Goal: Task Accomplishment & Management: Manage account settings

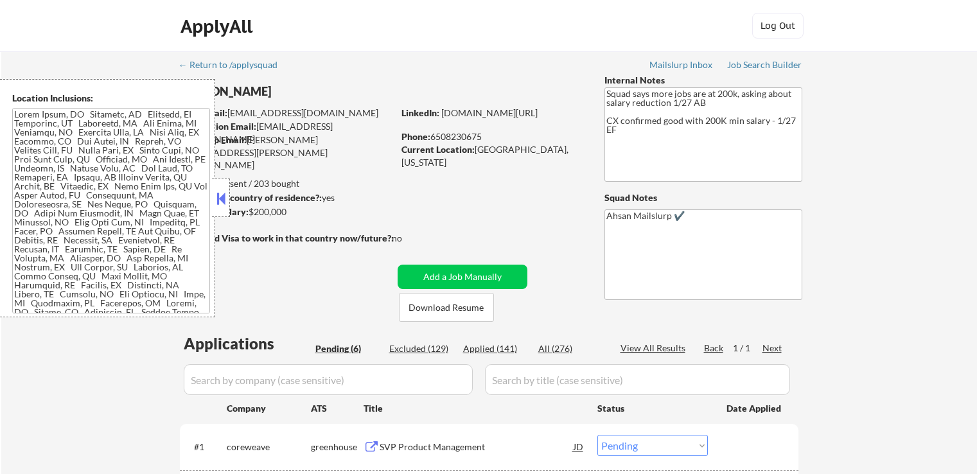
select select ""pending""
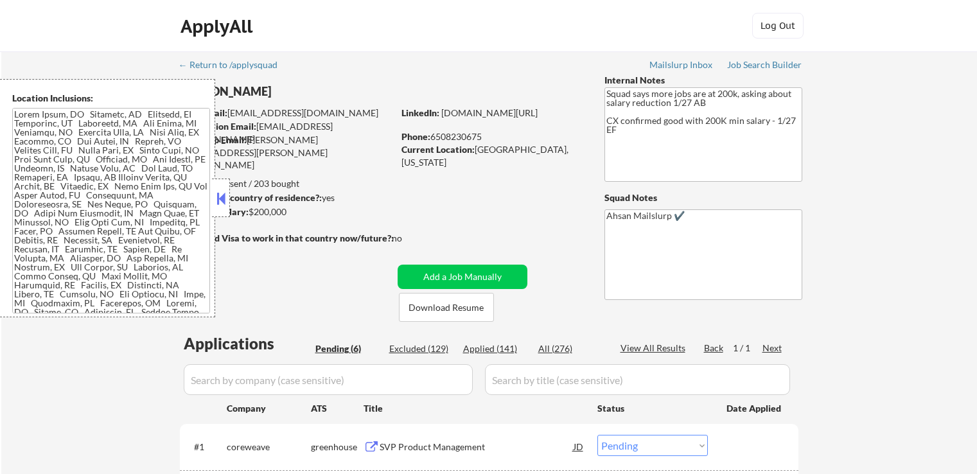
select select ""pending""
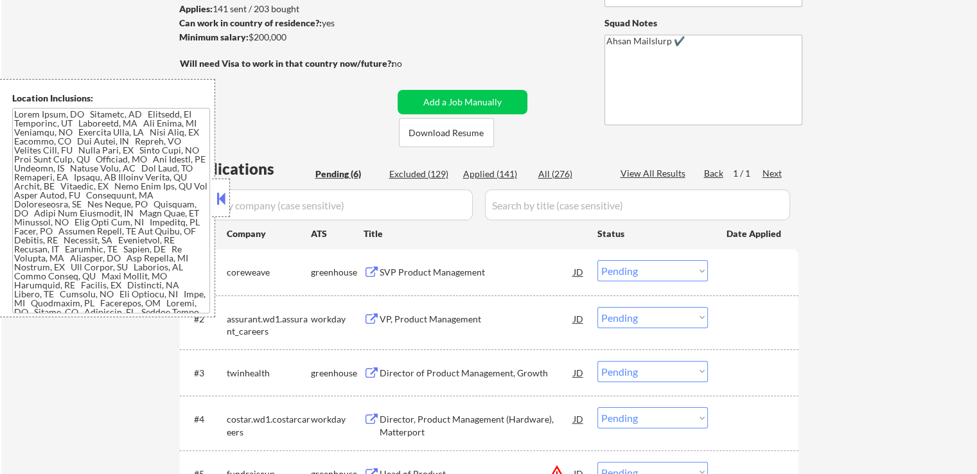
scroll to position [257, 0]
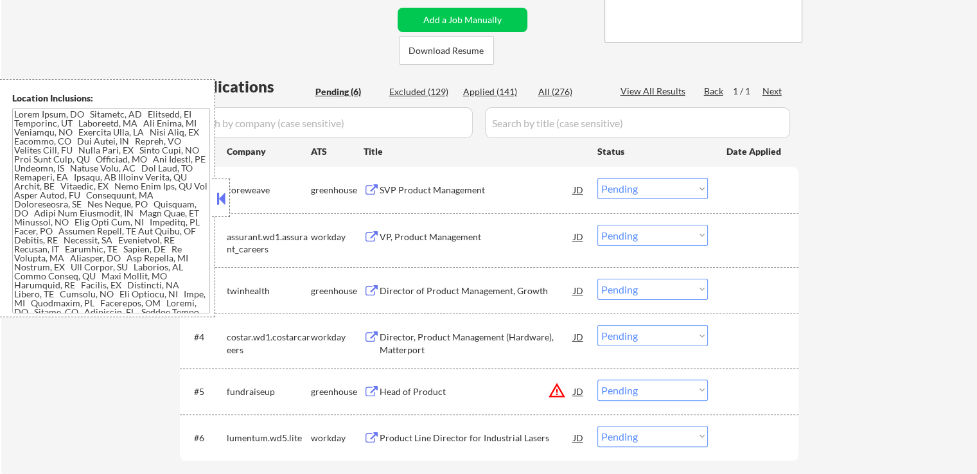
click at [403, 190] on div "SVP Product Management" at bounding box center [477, 190] width 194 height 13
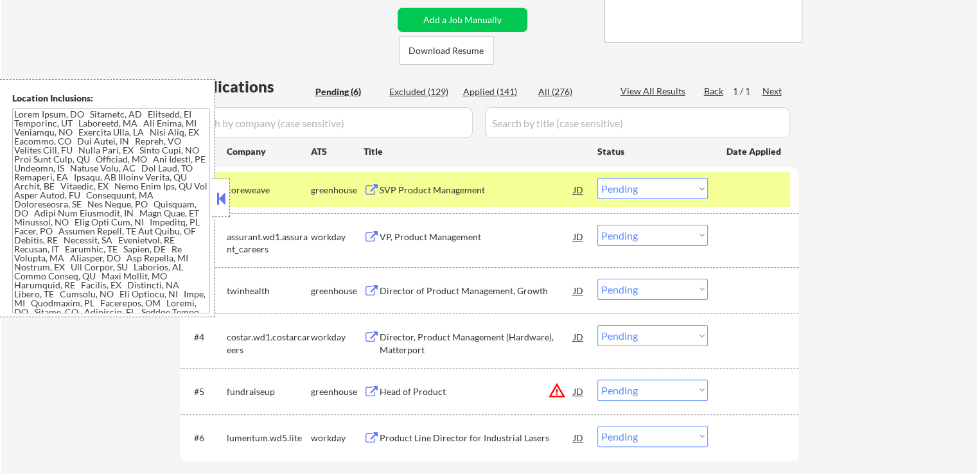
click at [394, 293] on div "Director of Product Management, Growth" at bounding box center [477, 290] width 194 height 13
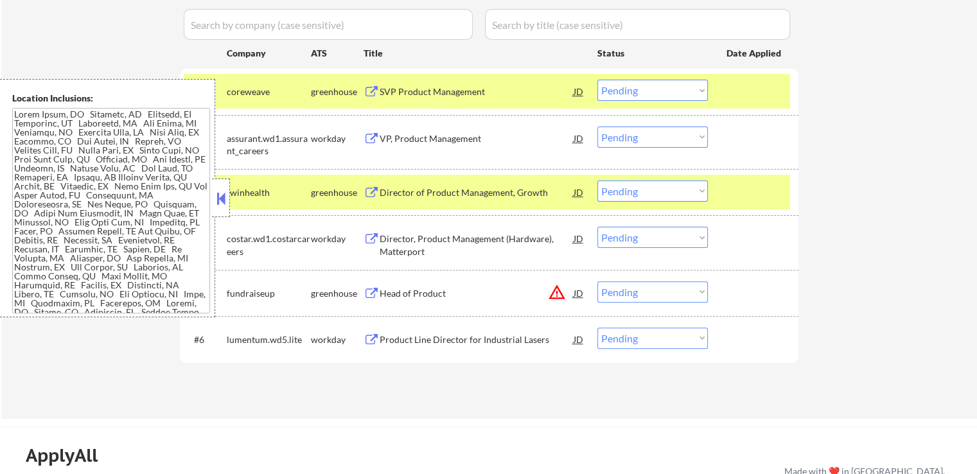
scroll to position [450, 0]
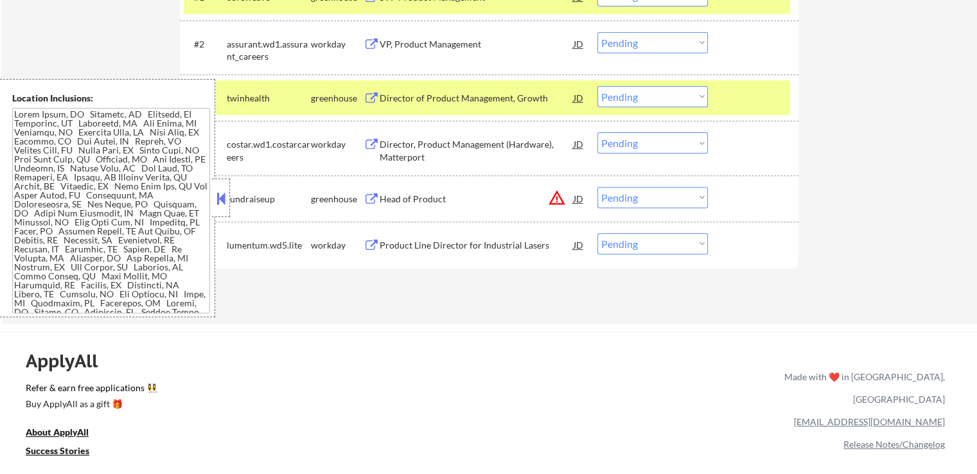
click at [390, 196] on div "Head of Product" at bounding box center [477, 199] width 194 height 13
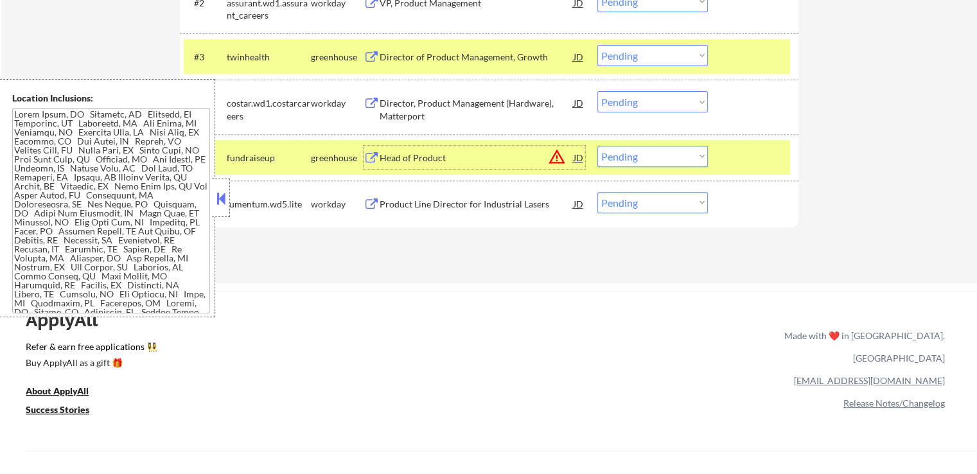
scroll to position [514, 0]
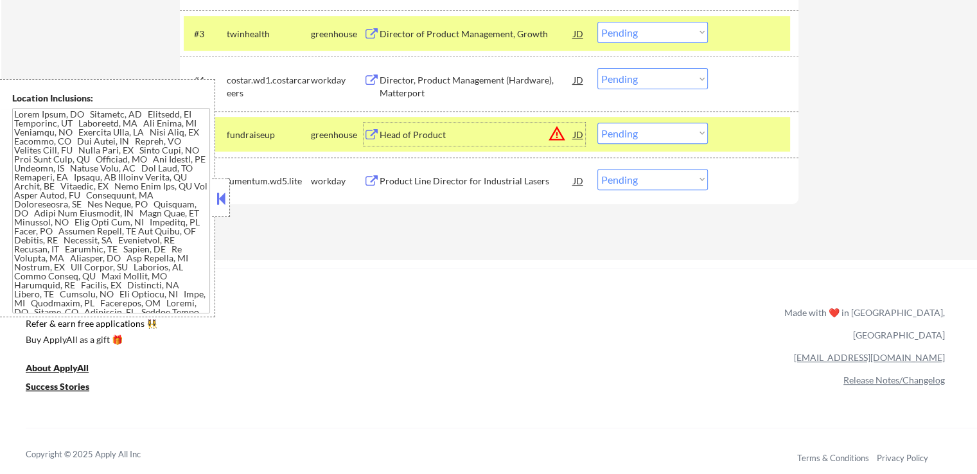
click at [629, 135] on select "Choose an option... Pending Applied Excluded (Questions) Excluded (Expired) Exc…" at bounding box center [652, 133] width 110 height 21
click at [597, 123] on select "Choose an option... Pending Applied Excluded (Questions) Excluded (Expired) Exc…" at bounding box center [652, 133] width 110 height 21
select select ""pending""
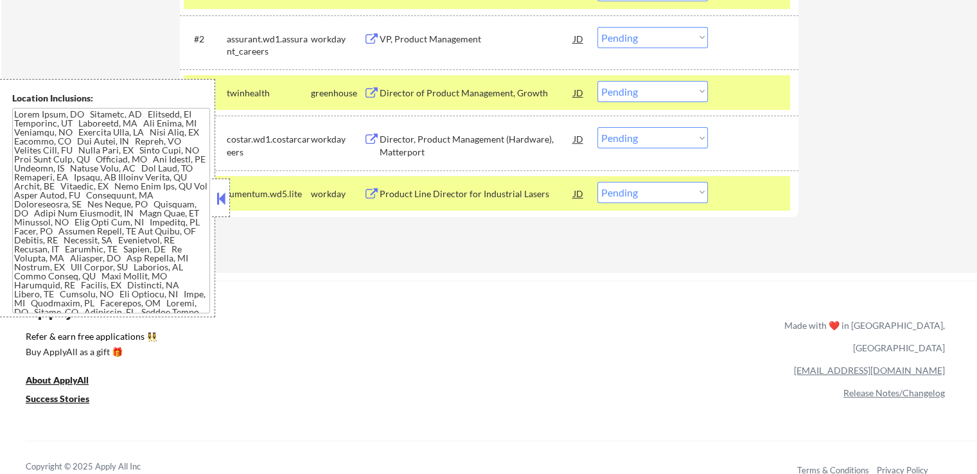
scroll to position [321, 0]
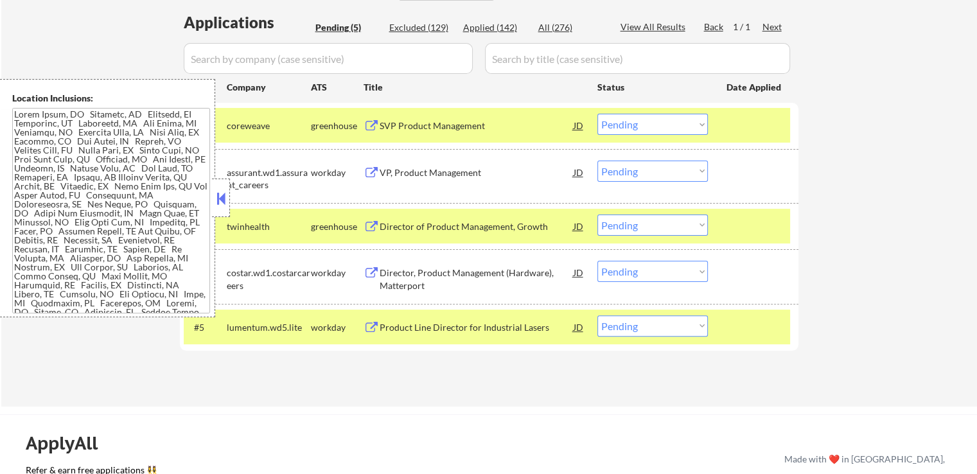
click at [651, 127] on select "Choose an option... Pending Applied Excluded (Questions) Excluded (Expired) Exc…" at bounding box center [652, 124] width 110 height 21
click at [597, 114] on select "Choose an option... Pending Applied Excluded (Questions) Excluded (Expired) Exc…" at bounding box center [652, 124] width 110 height 21
click at [640, 231] on select "Choose an option... Pending Applied Excluded (Questions) Excluded (Expired) Exc…" at bounding box center [652, 224] width 110 height 21
select select ""pending""
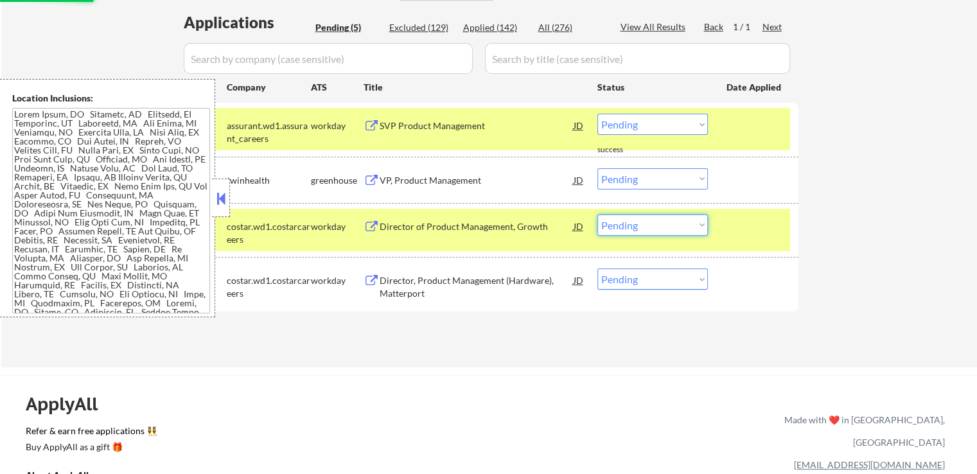
select select ""excluded__expired_""
click at [597, 214] on select "Choose an option... Pending Applied Excluded (Questions) Excluded (Expired) Exc…" at bounding box center [652, 224] width 110 height 21
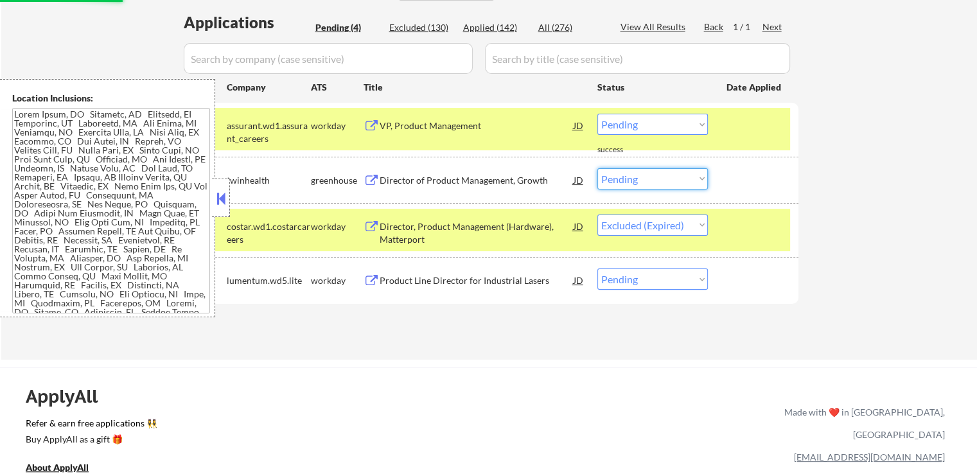
drag, startPoint x: 640, startPoint y: 171, endPoint x: 645, endPoint y: 179, distance: 9.5
click at [640, 171] on select "Choose an option... Pending Applied Excluded (Questions) Excluded (Expired) Exc…" at bounding box center [652, 178] width 110 height 21
select select ""excluded""
click at [597, 168] on select "Choose an option... Pending Applied Excluded (Questions) Excluded (Expired) Exc…" at bounding box center [652, 178] width 110 height 21
select select ""pending""
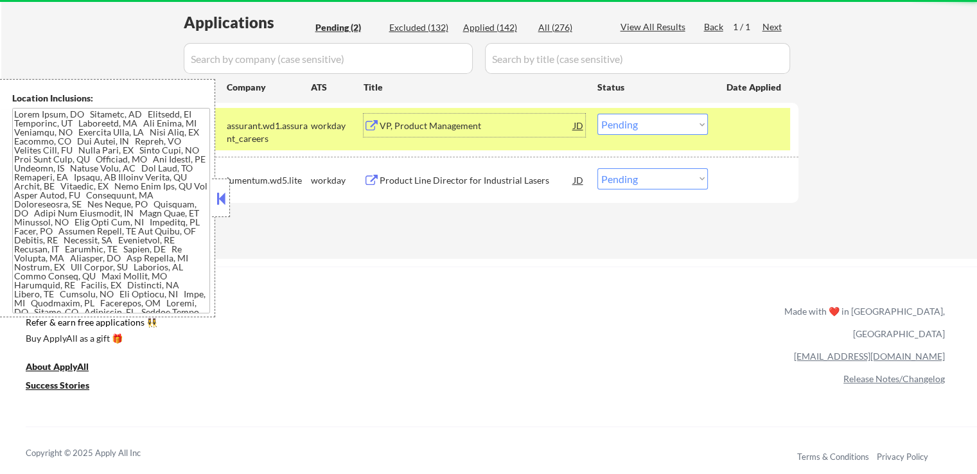
click at [411, 123] on div "VP, Product Management" at bounding box center [477, 125] width 194 height 13
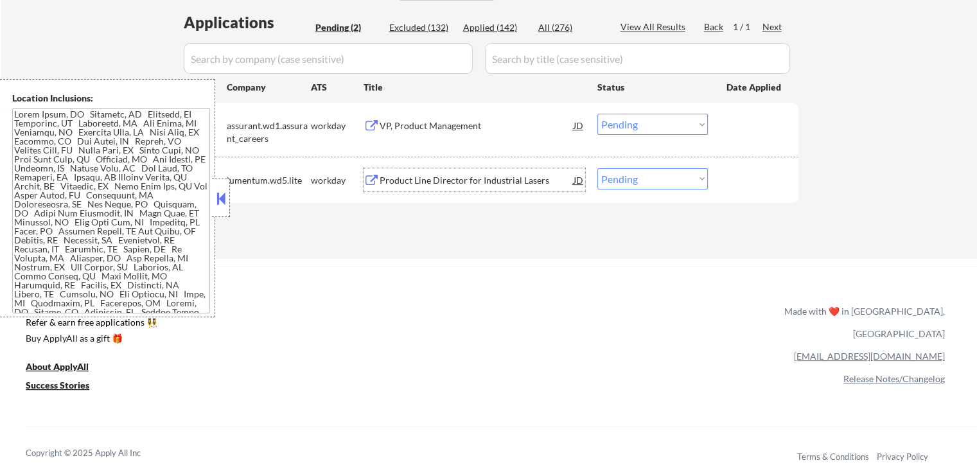
click at [456, 175] on div "Product Line Director for Industrial Lasers" at bounding box center [477, 180] width 194 height 13
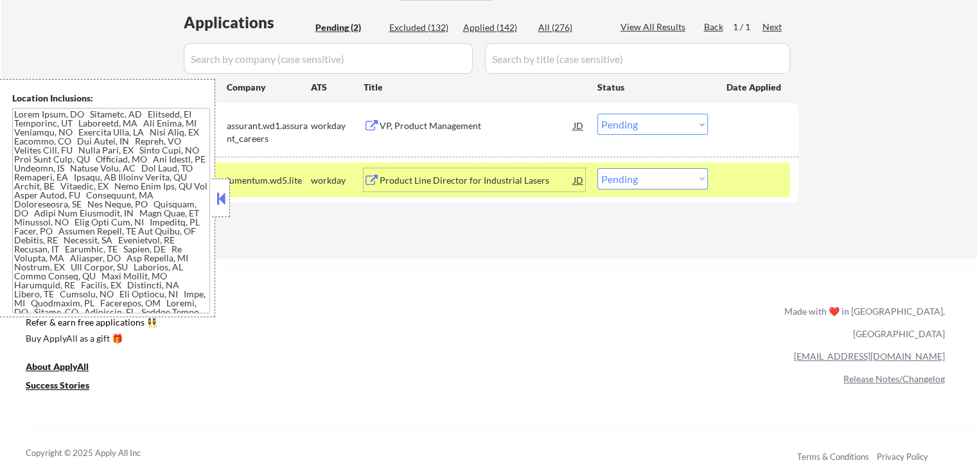
click at [421, 119] on div "VP, Product Management" at bounding box center [477, 125] width 194 height 13
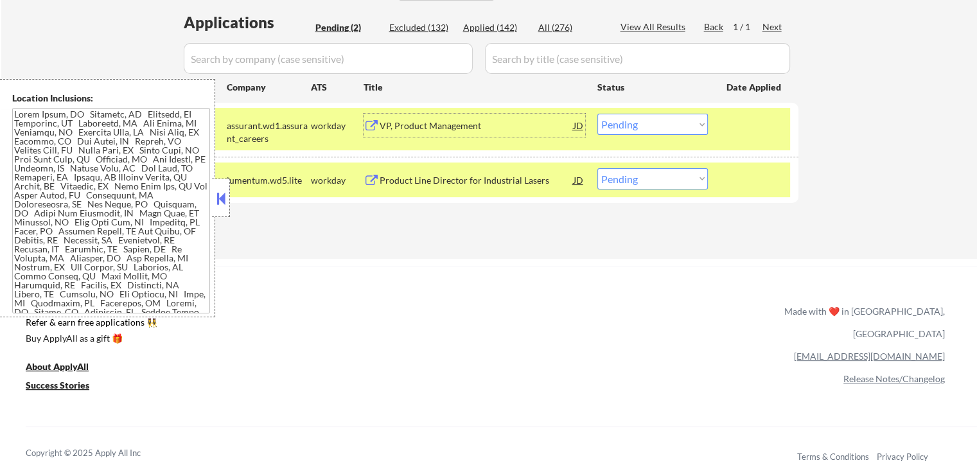
drag, startPoint x: 652, startPoint y: 175, endPoint x: 654, endPoint y: 184, distance: 8.7
click at [652, 176] on select "Choose an option... Pending Applied Excluded (Questions) Excluded (Expired) Exc…" at bounding box center [652, 178] width 110 height 21
select select ""applied""
click at [597, 168] on select "Choose an option... Pending Applied Excluded (Questions) Excluded (Expired) Exc…" at bounding box center [652, 178] width 110 height 21
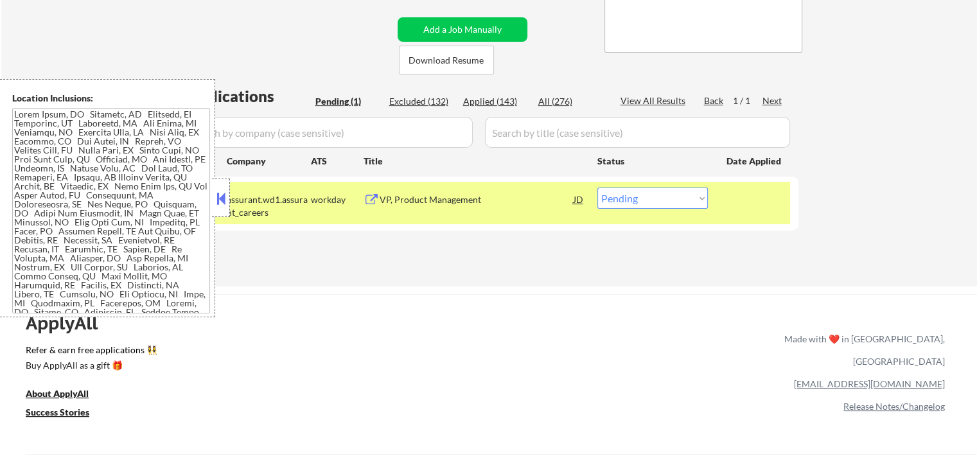
scroll to position [193, 0]
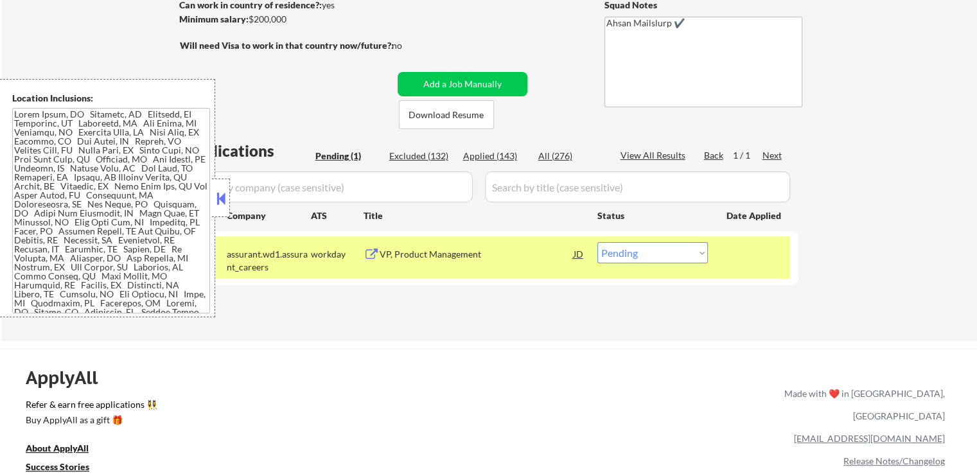
click at [505, 155] on div "Applied (143)" at bounding box center [495, 156] width 64 height 13
select select ""applied""
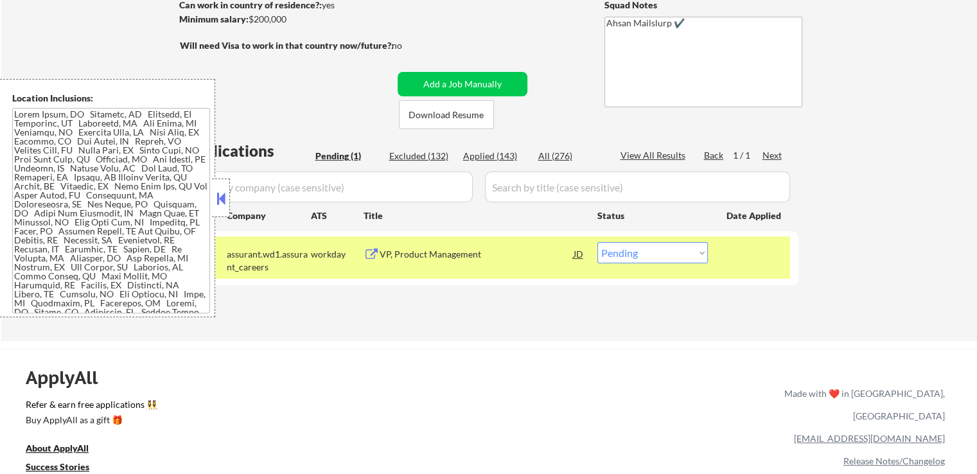
select select ""applied""
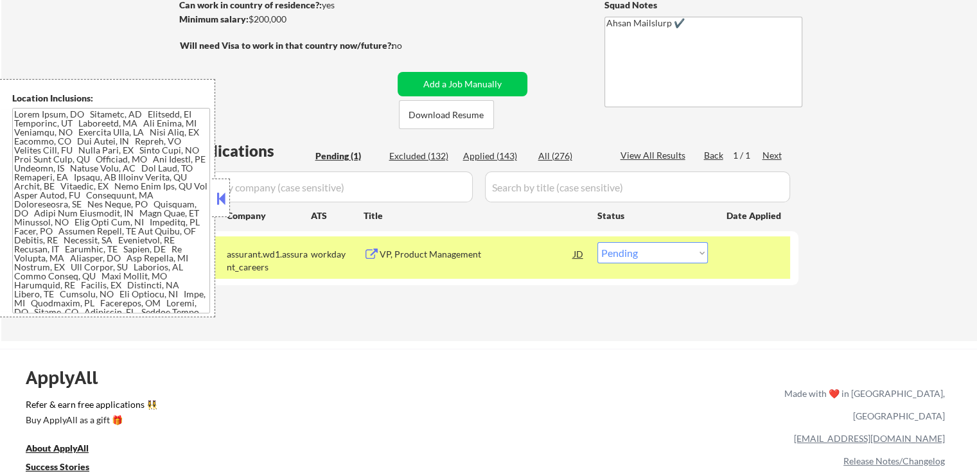
select select ""applied""
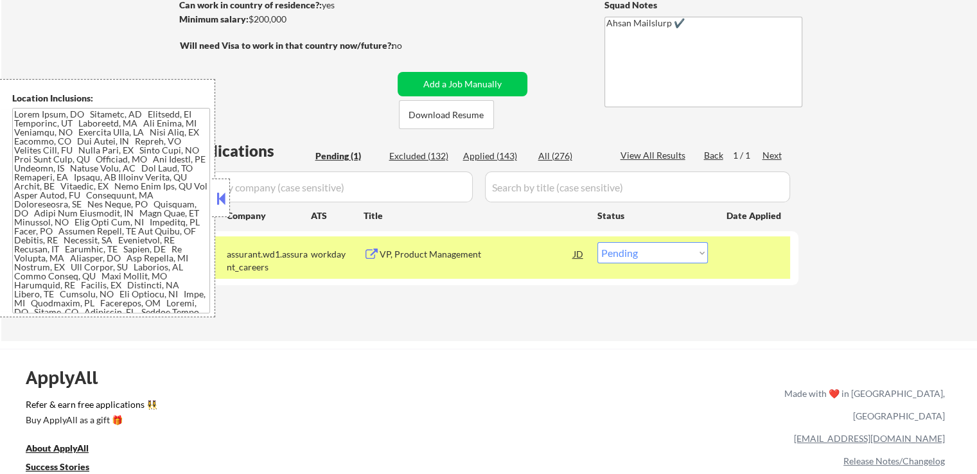
select select ""applied""
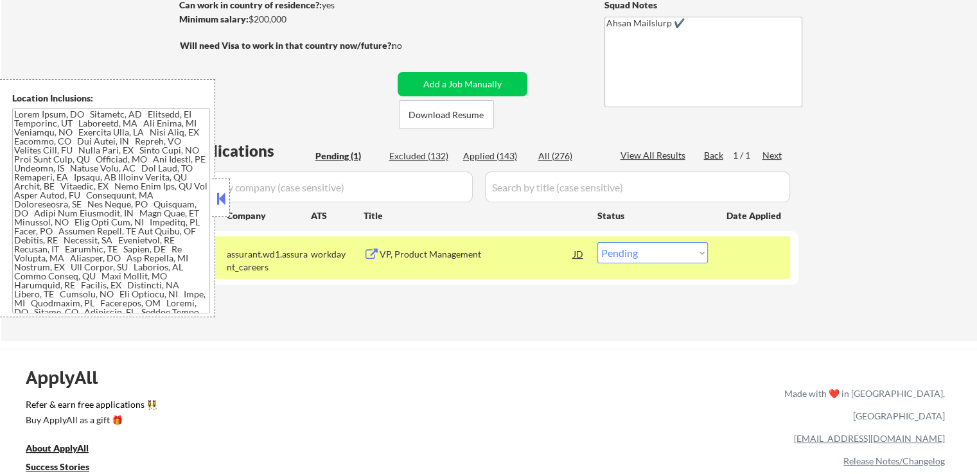
select select ""applied""
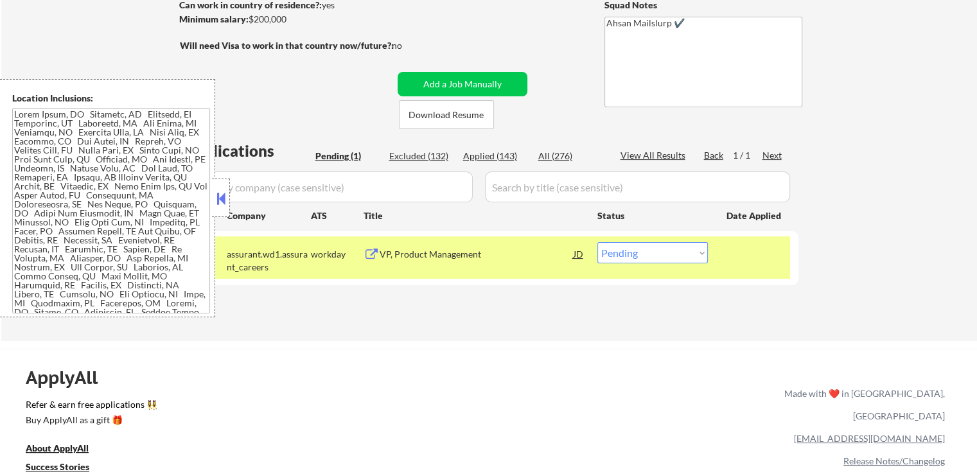
select select ""applied""
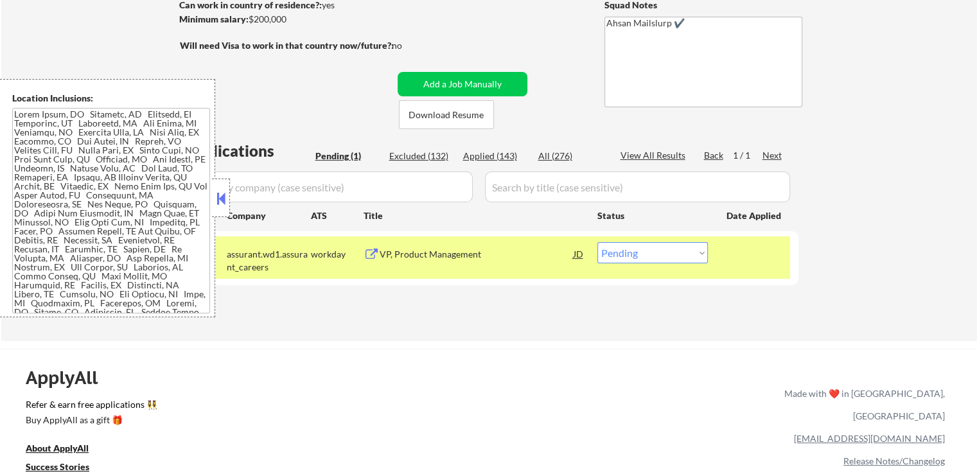
select select ""applied""
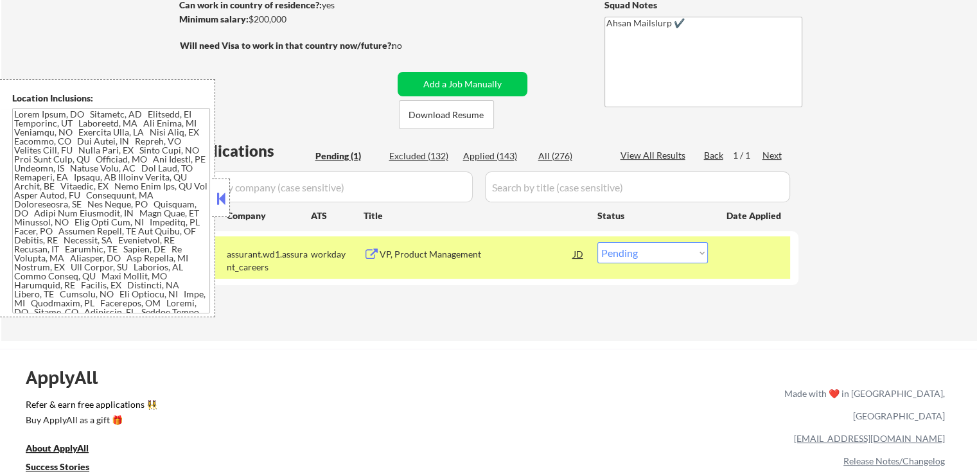
select select ""applied""
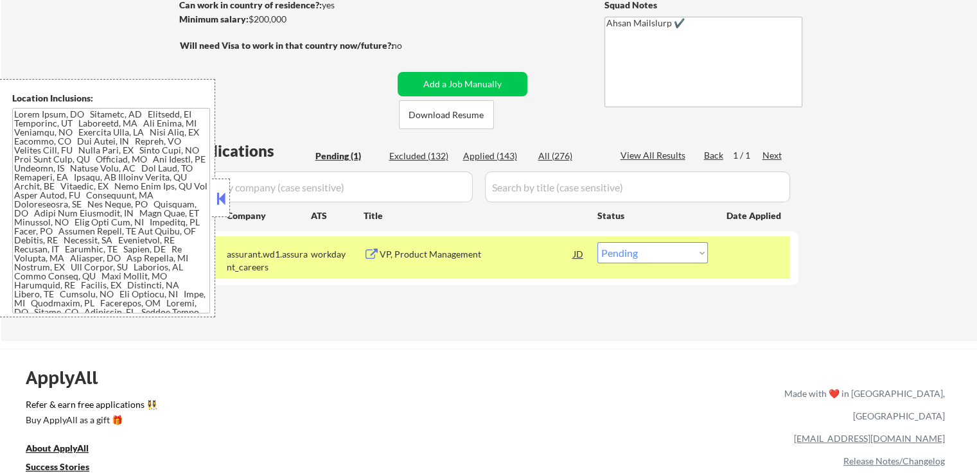
select select ""applied""
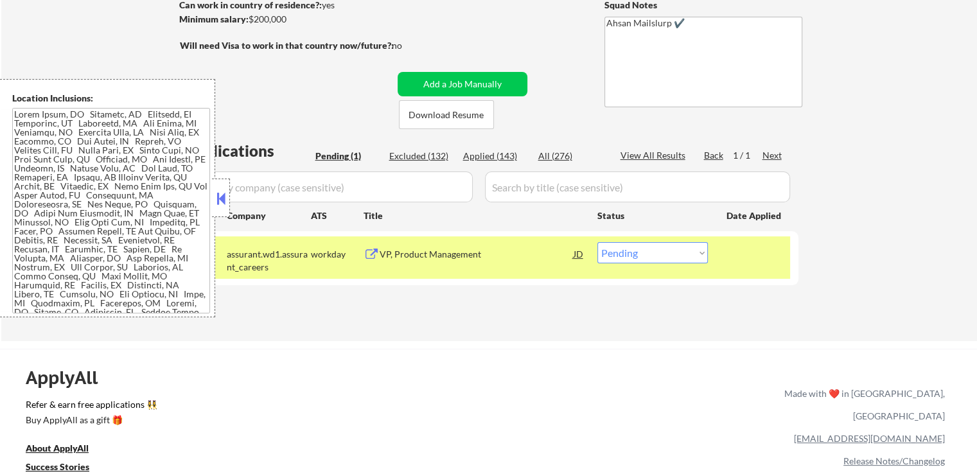
select select ""applied""
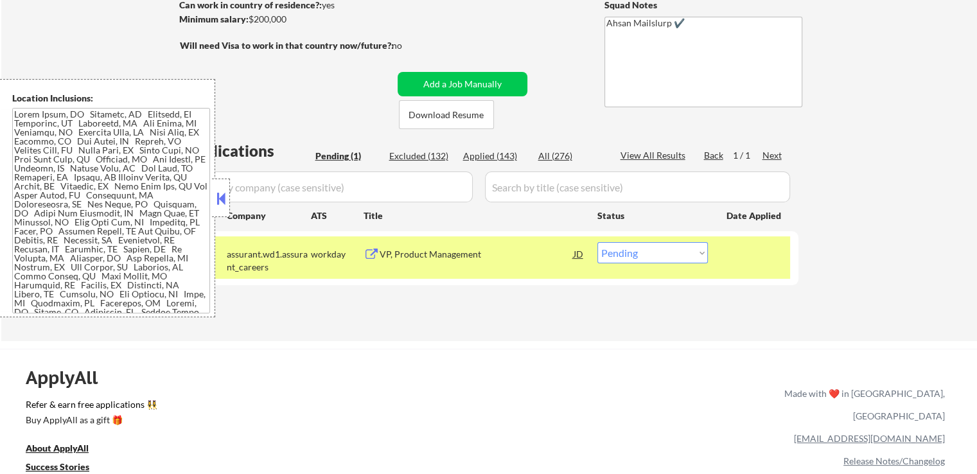
select select ""applied""
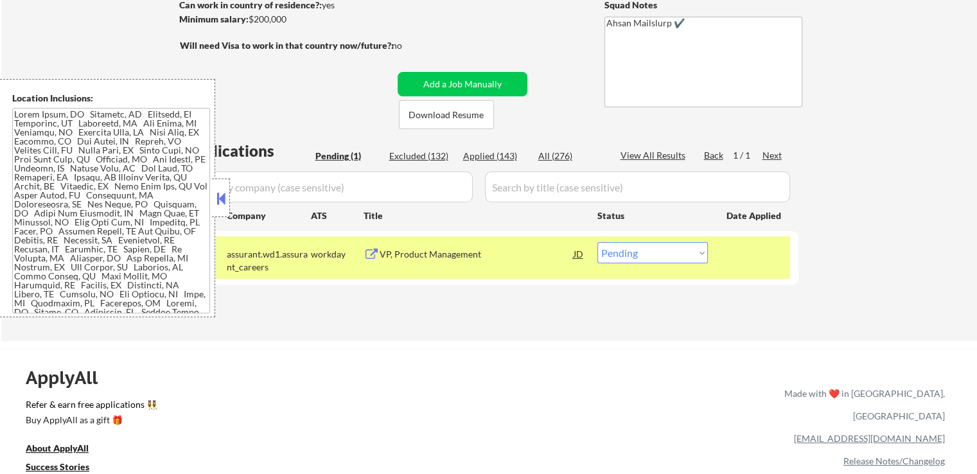
select select ""applied""
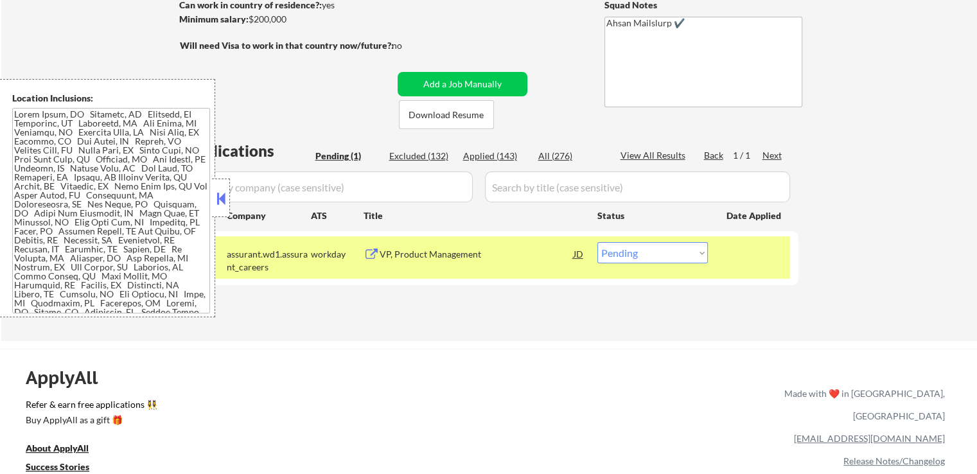
select select ""applied""
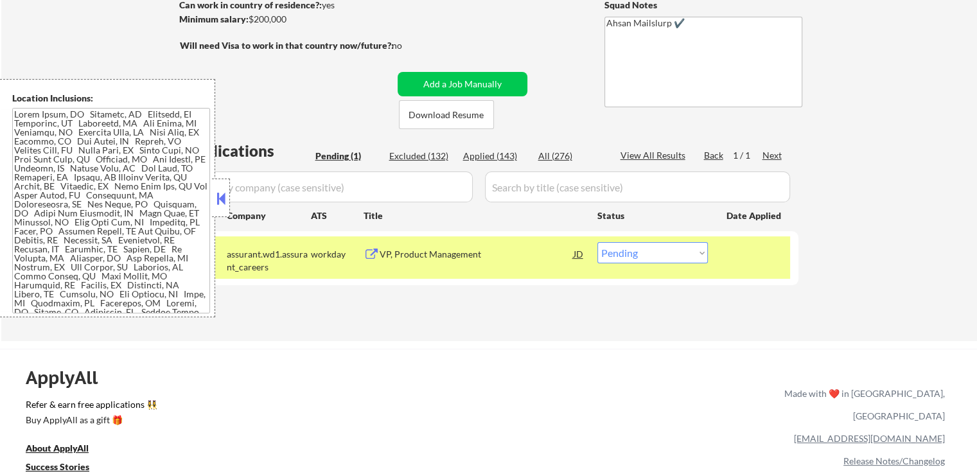
select select ""applied""
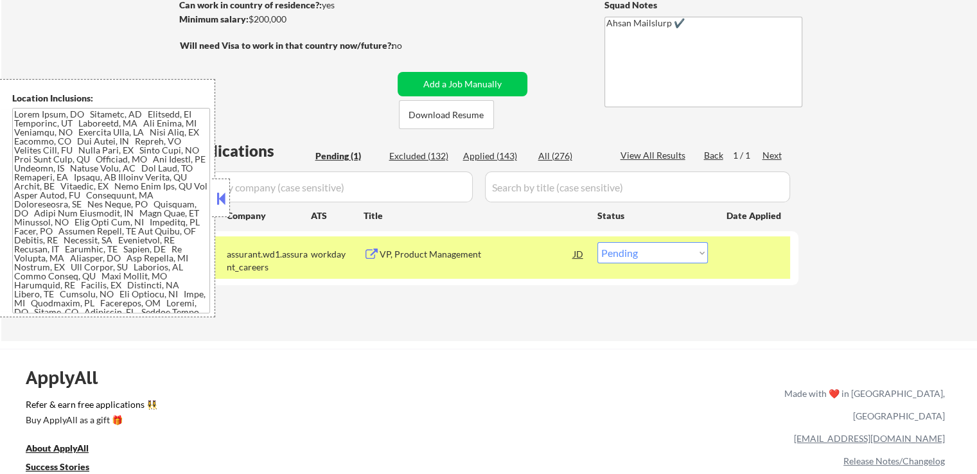
select select ""applied""
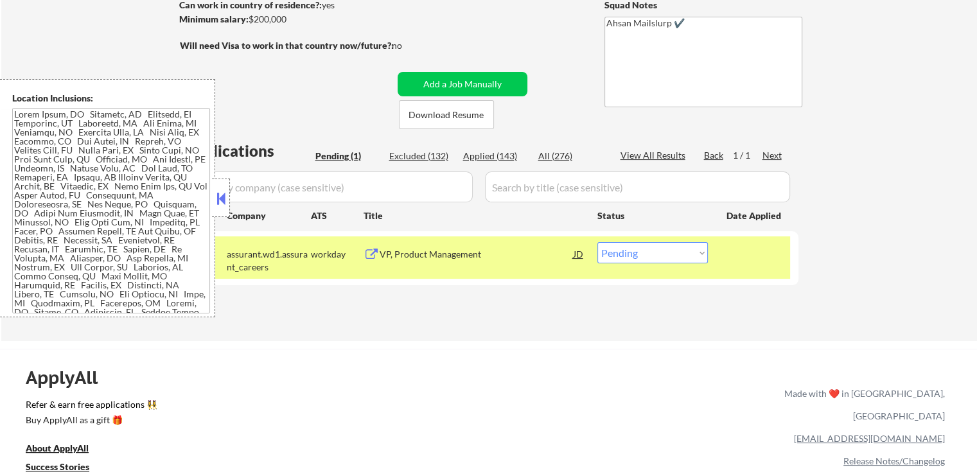
select select ""applied""
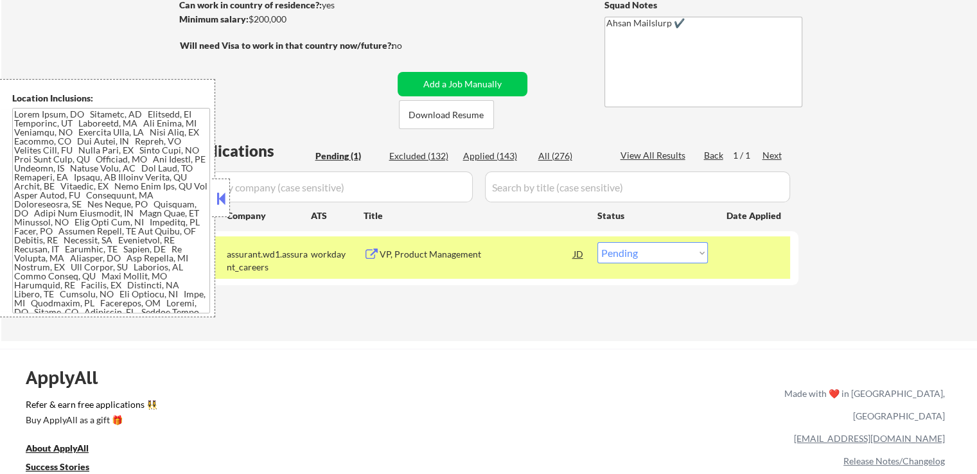
select select ""applied""
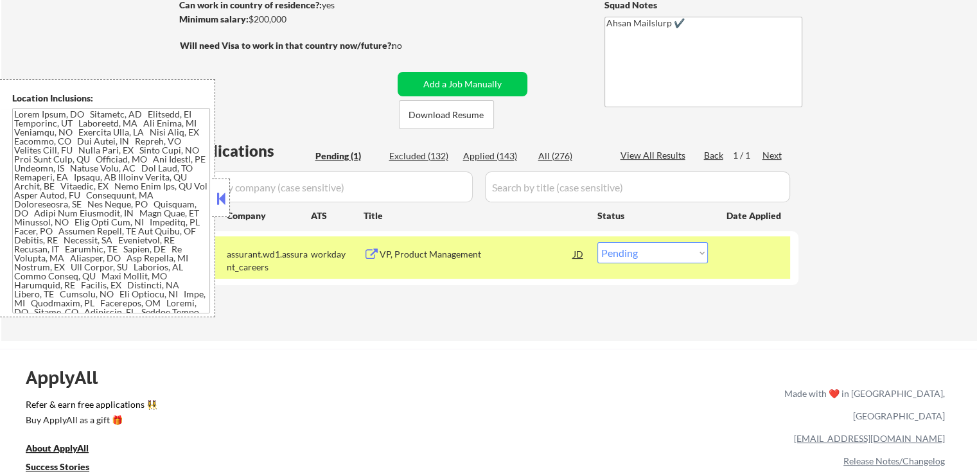
select select ""applied""
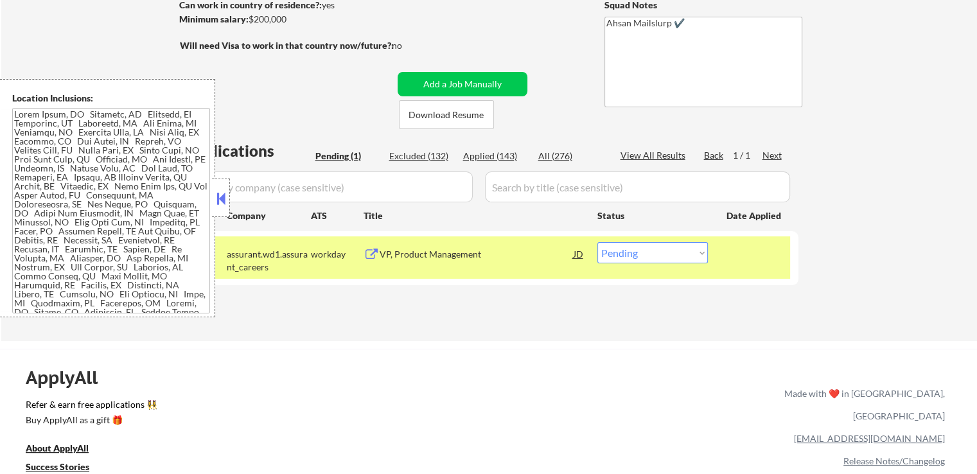
select select ""applied""
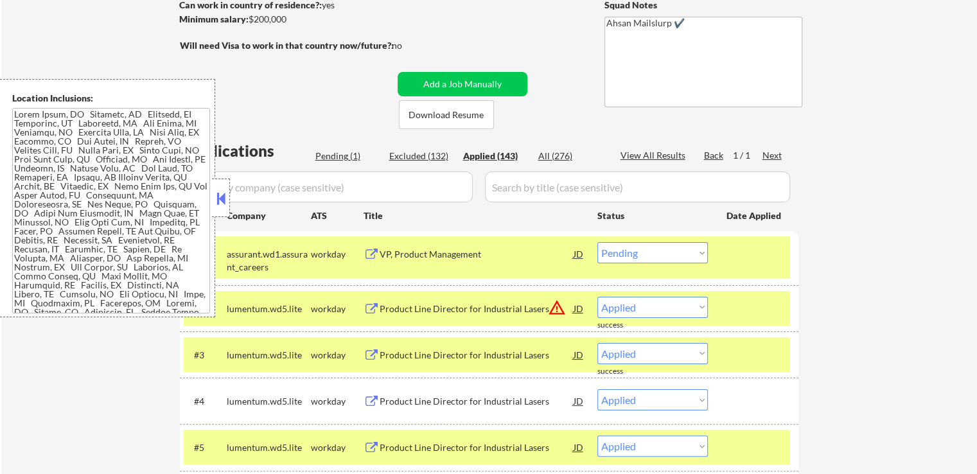
select select ""applied""
